Goal: Task Accomplishment & Management: Use online tool/utility

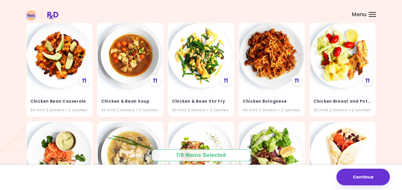
scroll to position [6156, 0]
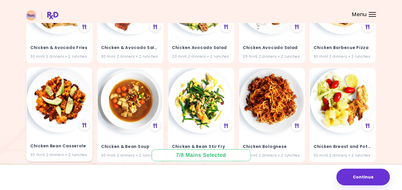
click at [49, 98] on img at bounding box center [59, 100] width 65 height 65
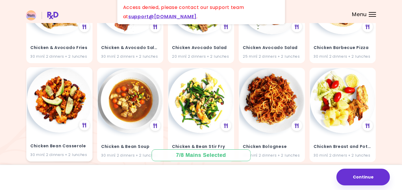
click at [79, 97] on img at bounding box center [59, 100] width 65 height 65
click at [80, 133] on div "Chicken Bean Casserole 30 min | 2 dinners + 2 lunches" at bounding box center [59, 147] width 65 height 28
click at [59, 95] on img at bounding box center [59, 100] width 65 height 65
click at [85, 120] on div at bounding box center [85, 126] width 12 height 12
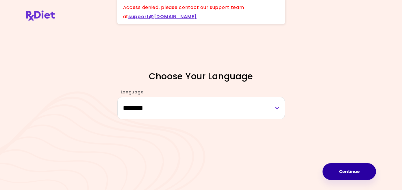
click at [346, 171] on button "Continue" at bounding box center [348, 172] width 53 height 17
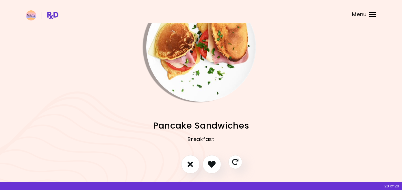
scroll to position [34, 0]
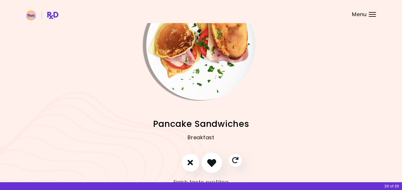
click at [210, 160] on icon "I like this recipe" at bounding box center [211, 162] width 9 height 9
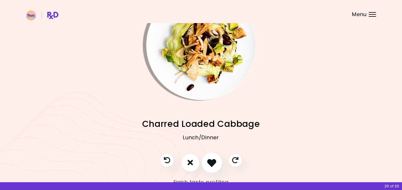
scroll to position [23, 0]
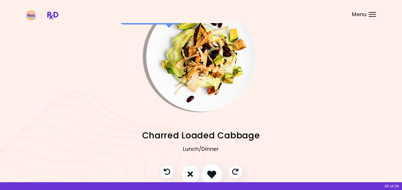
click at [212, 172] on icon "I like this recipe" at bounding box center [211, 174] width 9 height 9
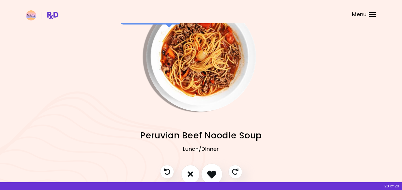
click at [212, 172] on icon "I like this recipe" at bounding box center [211, 174] width 9 height 9
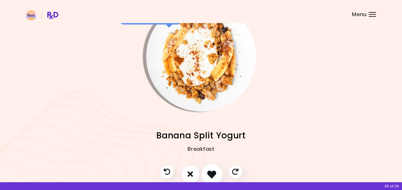
click at [212, 172] on icon "I like this recipe" at bounding box center [211, 174] width 9 height 9
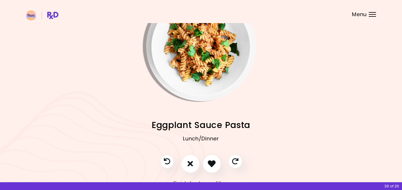
scroll to position [33, 0]
click at [213, 168] on icon "I like this recipe" at bounding box center [211, 163] width 9 height 9
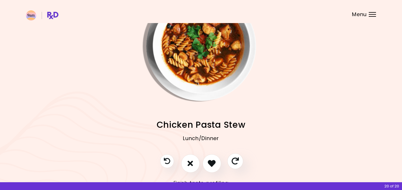
click at [235, 163] on icon "Skip" at bounding box center [234, 161] width 7 height 7
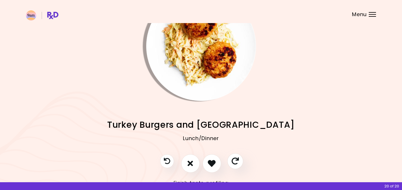
click at [235, 163] on icon "Skip" at bounding box center [234, 161] width 7 height 7
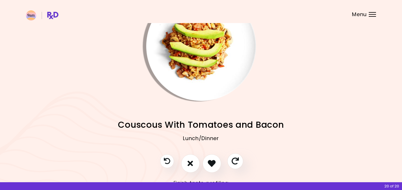
click at [235, 163] on icon "Skip" at bounding box center [234, 161] width 7 height 7
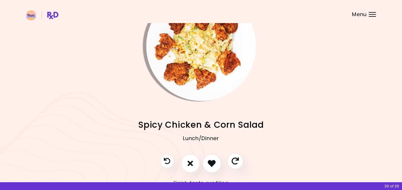
click at [235, 163] on icon "Skip" at bounding box center [234, 161] width 7 height 7
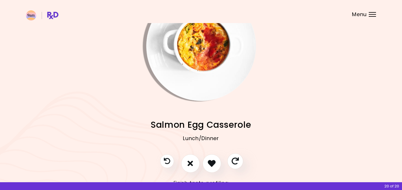
click at [235, 163] on icon "Skip" at bounding box center [234, 161] width 7 height 7
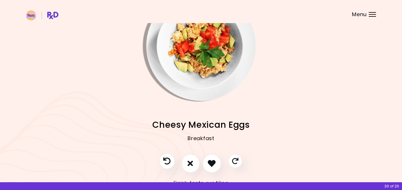
click at [165, 161] on icon "Previous recipe" at bounding box center [166, 161] width 7 height 7
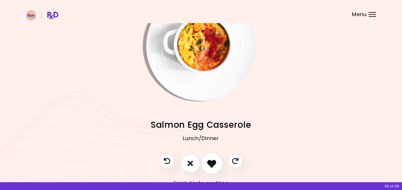
click at [212, 168] on button "I like this recipe" at bounding box center [211, 163] width 21 height 21
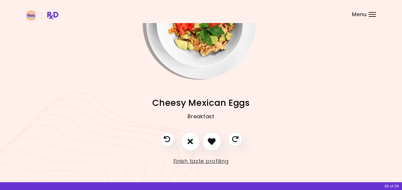
scroll to position [55, 0]
click at [202, 164] on link "Finish taste profiling" at bounding box center [200, 161] width 55 height 9
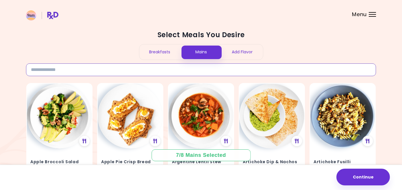
click at [186, 71] on input at bounding box center [201, 70] width 350 height 13
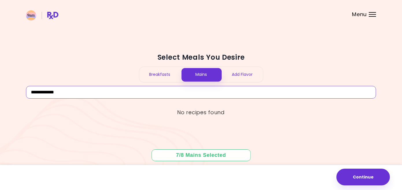
click at [43, 95] on input "**********" at bounding box center [201, 92] width 350 height 13
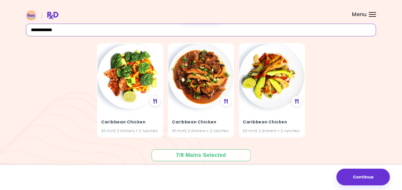
scroll to position [40, 0]
click at [39, 30] on input "**********" at bounding box center [201, 30] width 350 height 13
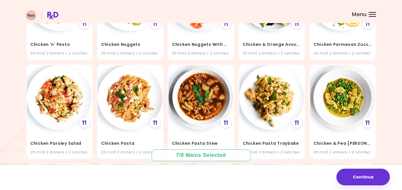
scroll to position [2298, 0]
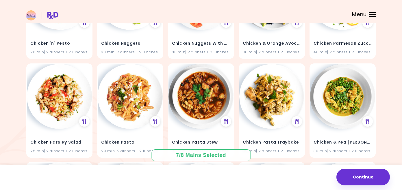
type input "*******"
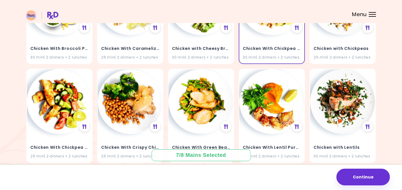
scroll to position [3480, 0]
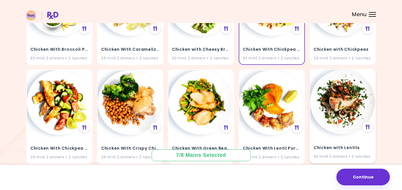
click at [347, 84] on img at bounding box center [342, 102] width 65 height 65
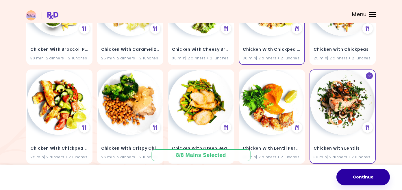
click at [358, 173] on button "Continue" at bounding box center [362, 177] width 53 height 17
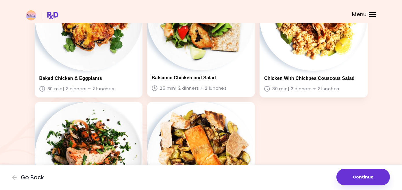
scroll to position [313, 0]
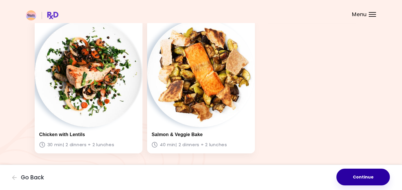
click at [355, 184] on button "Continue" at bounding box center [362, 177] width 53 height 17
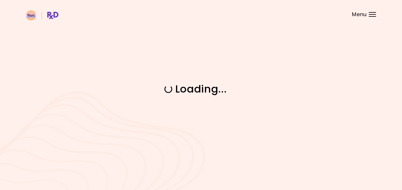
scroll to position [0, 0]
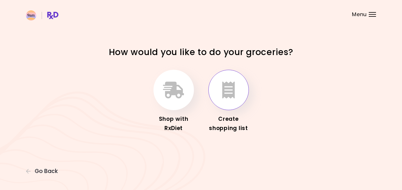
click at [221, 91] on button "button" at bounding box center [228, 90] width 40 height 40
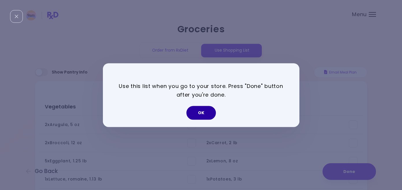
click at [203, 112] on button "OK" at bounding box center [200, 113] width 29 height 14
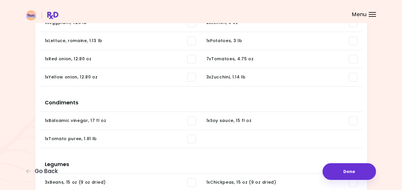
scroll to position [135, 0]
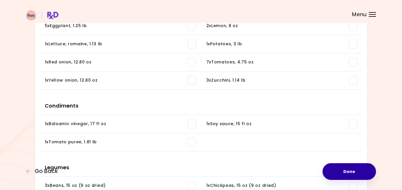
click at [347, 164] on button "Done" at bounding box center [348, 172] width 53 height 17
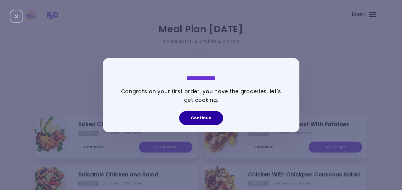
click at [211, 119] on button "Continue" at bounding box center [201, 118] width 44 height 14
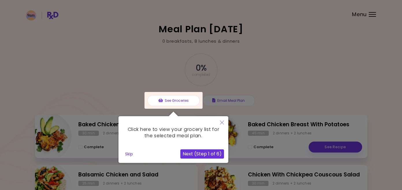
click at [213, 151] on button "Next (Step 1 of 6)" at bounding box center [202, 154] width 44 height 9
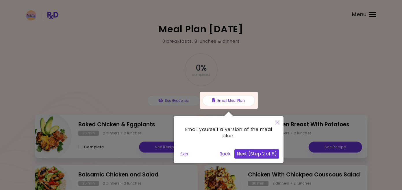
click at [250, 154] on button "Next (Step 2 of 6)" at bounding box center [256, 154] width 45 height 9
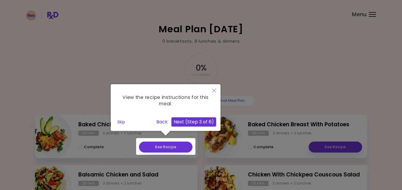
click at [179, 147] on div at bounding box center [165, 146] width 59 height 17
click at [193, 123] on button "Next (Step 3 of 6)" at bounding box center [193, 122] width 45 height 9
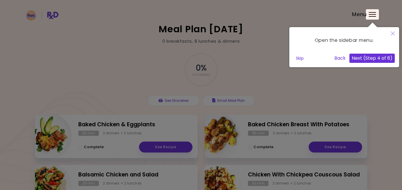
click at [373, 59] on button "Next (Step 4 of 6)" at bounding box center [371, 58] width 45 height 9
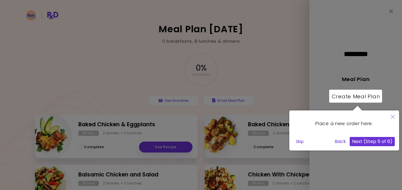
click at [362, 142] on button "Next (Step 5 of 6)" at bounding box center [372, 141] width 45 height 9
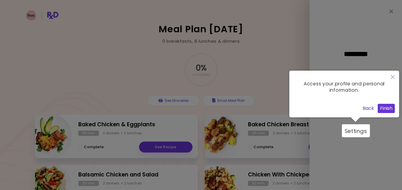
click at [386, 105] on button "Finish" at bounding box center [386, 108] width 17 height 9
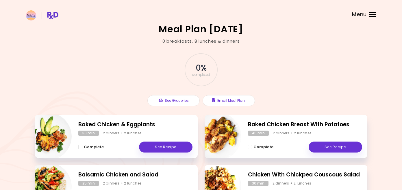
click at [196, 64] on span "0 %" at bounding box center [201, 68] width 11 height 10
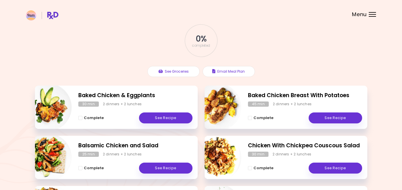
scroll to position [29, 0]
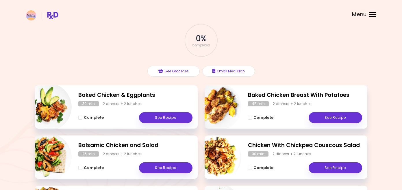
click at [131, 111] on div "Complete See Recipe" at bounding box center [135, 115] width 114 height 17
click at [159, 115] on link "See Recipe" at bounding box center [165, 117] width 53 height 11
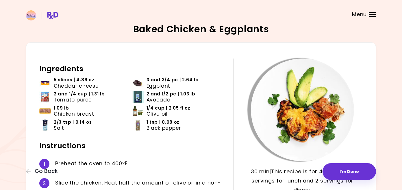
click at [75, 14] on header at bounding box center [201, 11] width 402 height 23
